Goal: Task Accomplishment & Management: Manage account settings

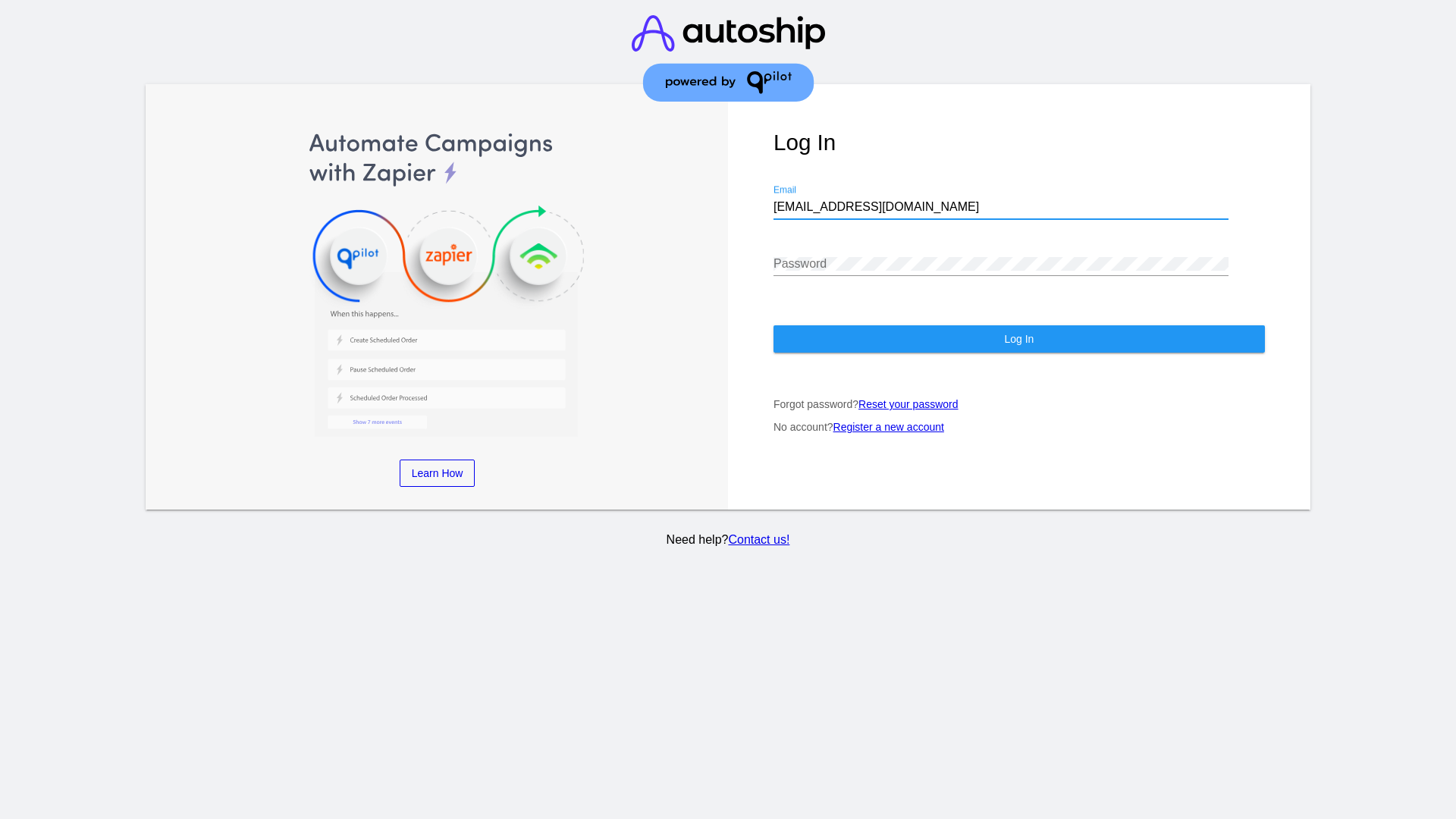
type input "[EMAIL_ADDRESS][DOMAIN_NAME]"
click at [1018, 339] on span "Log In" at bounding box center [1018, 339] width 30 height 12
